Goal: Information Seeking & Learning: Learn about a topic

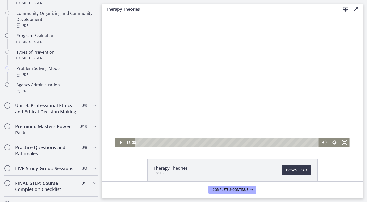
scroll to position [315, 0]
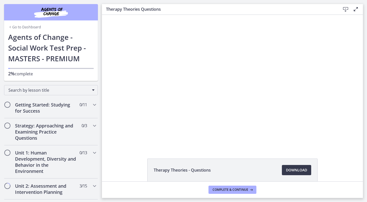
scroll to position [14, 0]
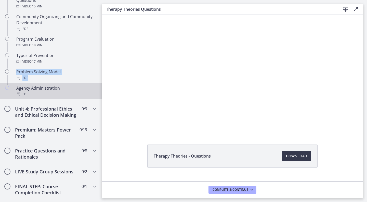
click at [62, 89] on div "Agency Administration PDF" at bounding box center [55, 91] width 79 height 12
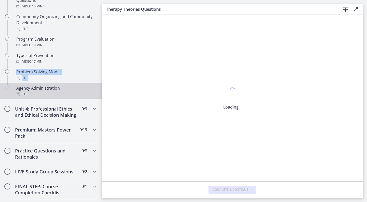
scroll to position [0, 0]
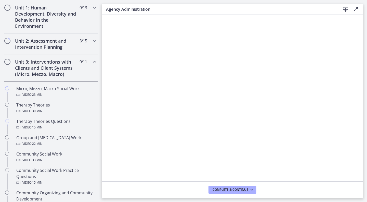
scroll to position [150, 0]
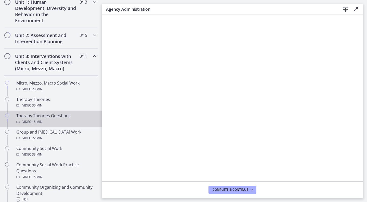
click at [52, 121] on div "Video · 15 min" at bounding box center [55, 121] width 79 height 6
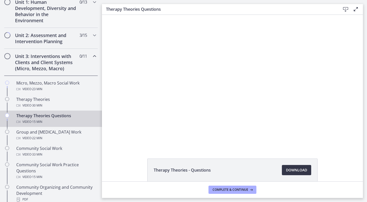
click at [292, 171] on span "Download Opens in a new window" at bounding box center [296, 170] width 21 height 6
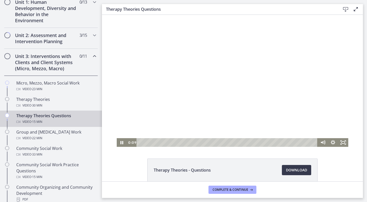
click at [166, 67] on div at bounding box center [233, 81] width 232 height 132
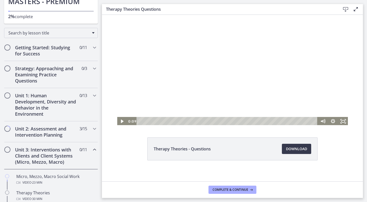
scroll to position [60, 0]
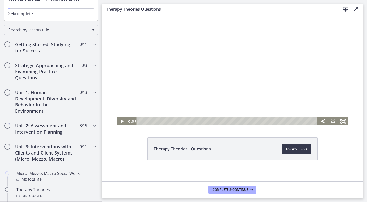
click at [80, 98] on div "Unit 1: Human Development, Diversity and Behavior in the Environment 0 / 13 Com…" at bounding box center [51, 101] width 94 height 33
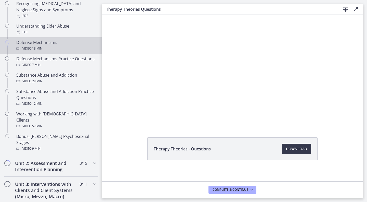
scroll to position [282, 0]
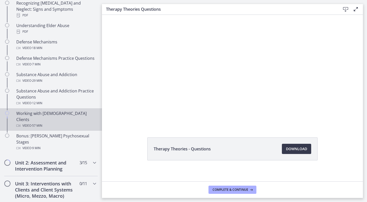
click at [76, 122] on div "Video · 57 min" at bounding box center [55, 125] width 79 height 6
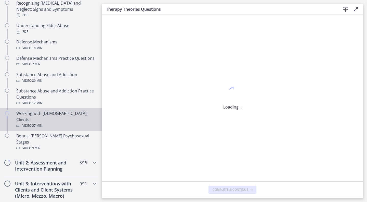
scroll to position [0, 0]
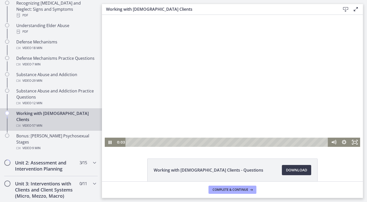
click at [169, 141] on div "Playbar" at bounding box center [227, 141] width 196 height 9
click at [198, 141] on div "20:14" at bounding box center [227, 141] width 196 height 9
click at [204, 140] on div "21:55" at bounding box center [227, 141] width 196 height 9
click at [209, 141] on div "23:23" at bounding box center [227, 141] width 196 height 9
click at [235, 85] on div at bounding box center [233, 81] width 256 height 132
